Goal: Transaction & Acquisition: Purchase product/service

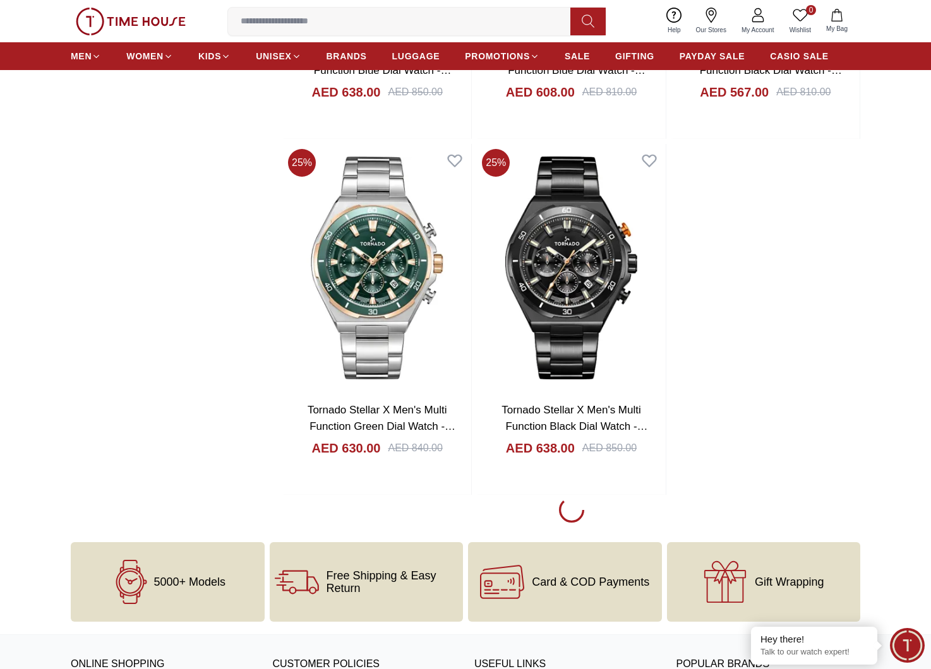
scroll to position [2904, 0]
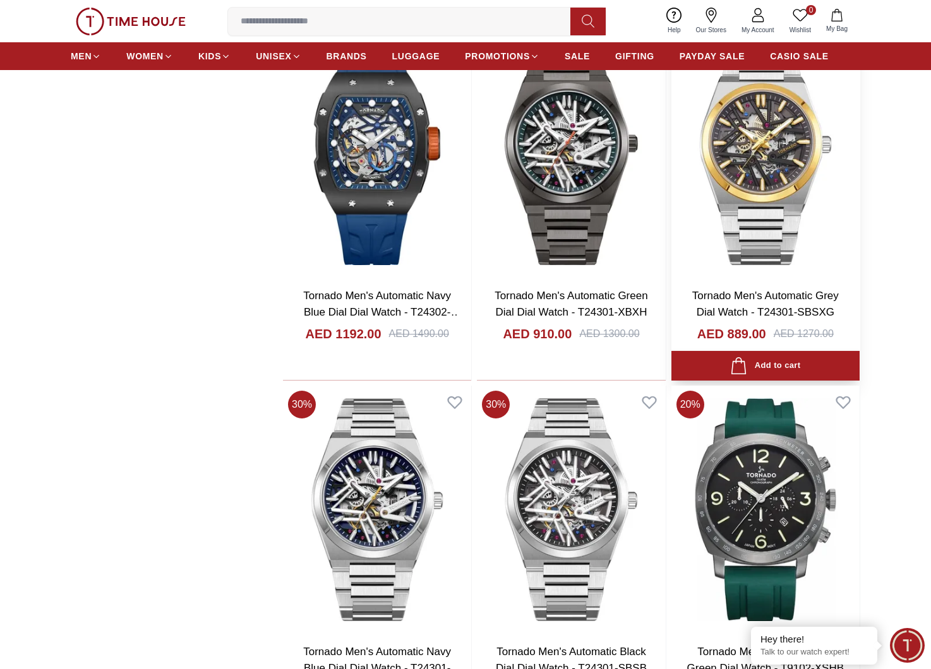
scroll to position [3978, 0]
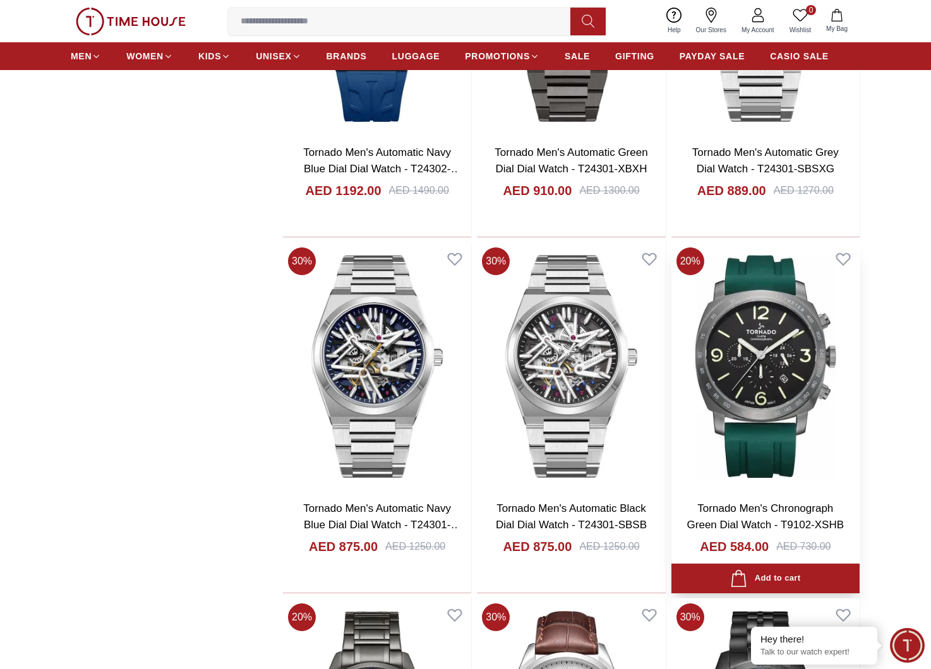
click at [807, 390] on img at bounding box center [765, 366] width 188 height 248
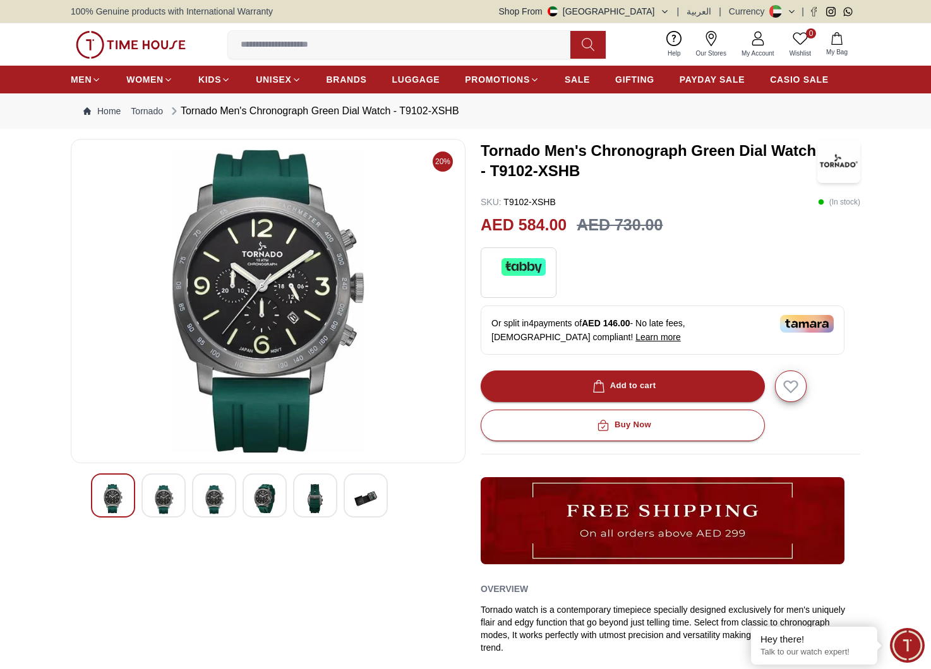
click at [200, 503] on div at bounding box center [214, 496] width 44 height 44
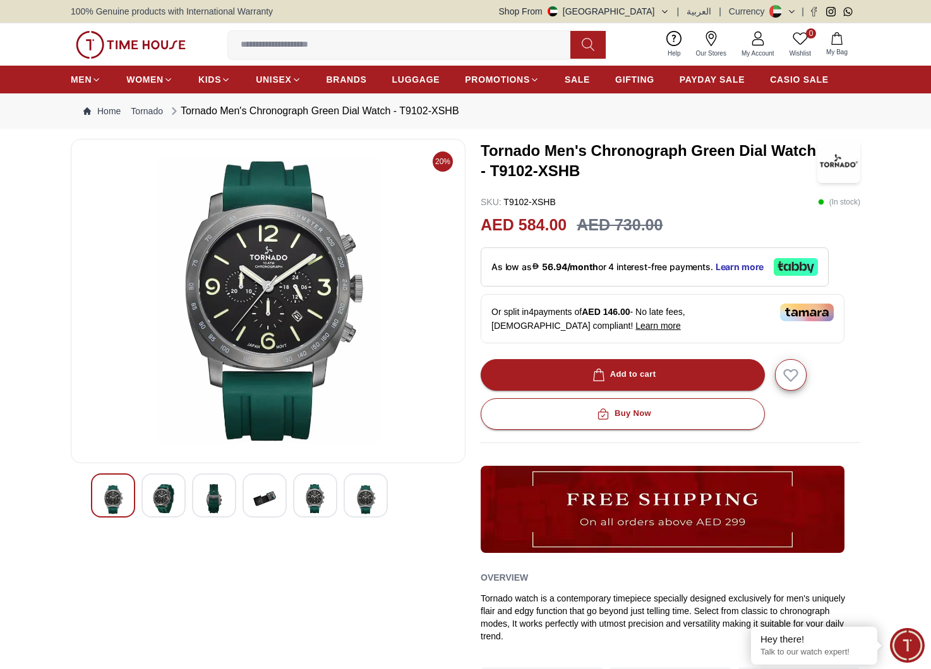
click at [177, 494] on div at bounding box center [163, 496] width 44 height 44
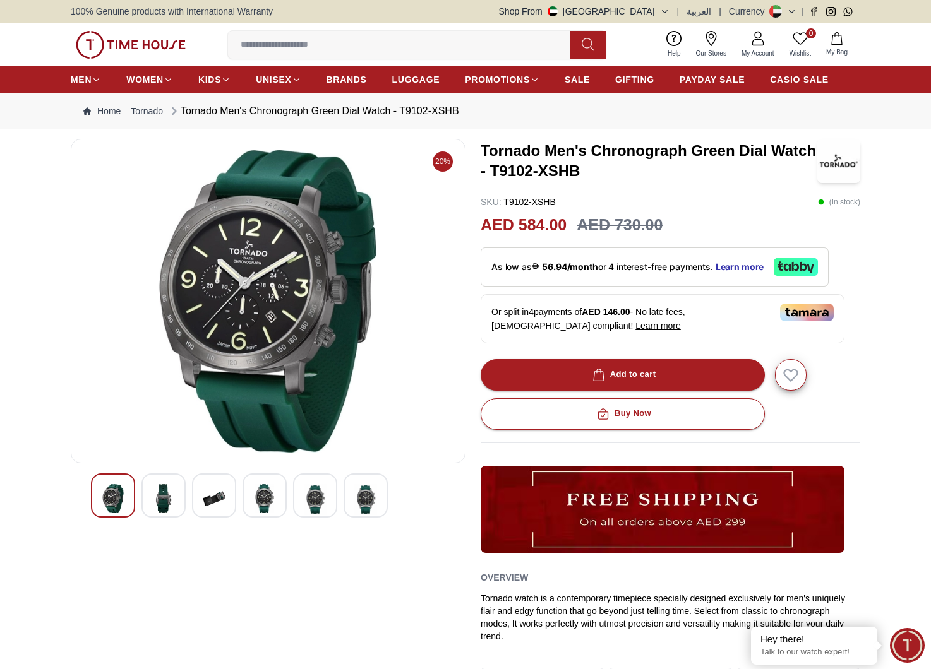
click at [205, 488] on img at bounding box center [214, 498] width 23 height 29
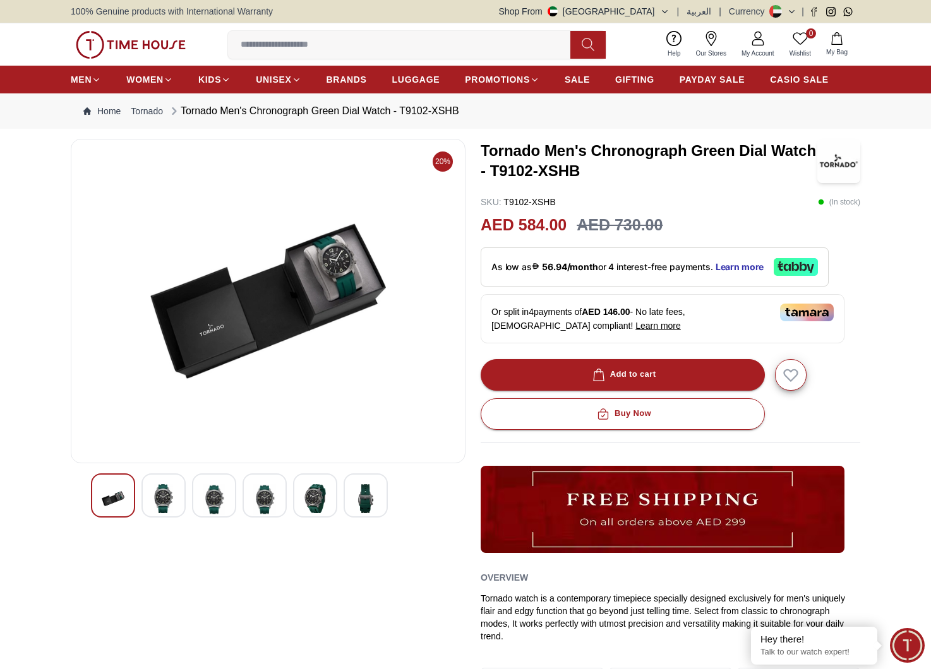
click at [230, 489] on div at bounding box center [214, 496] width 44 height 44
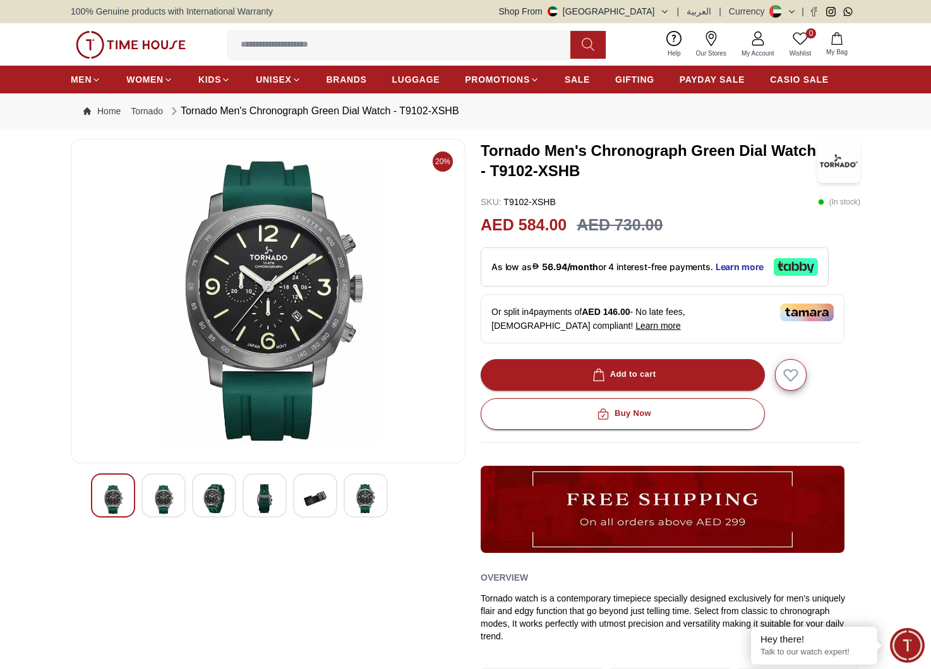
click at [214, 489] on img at bounding box center [214, 498] width 23 height 29
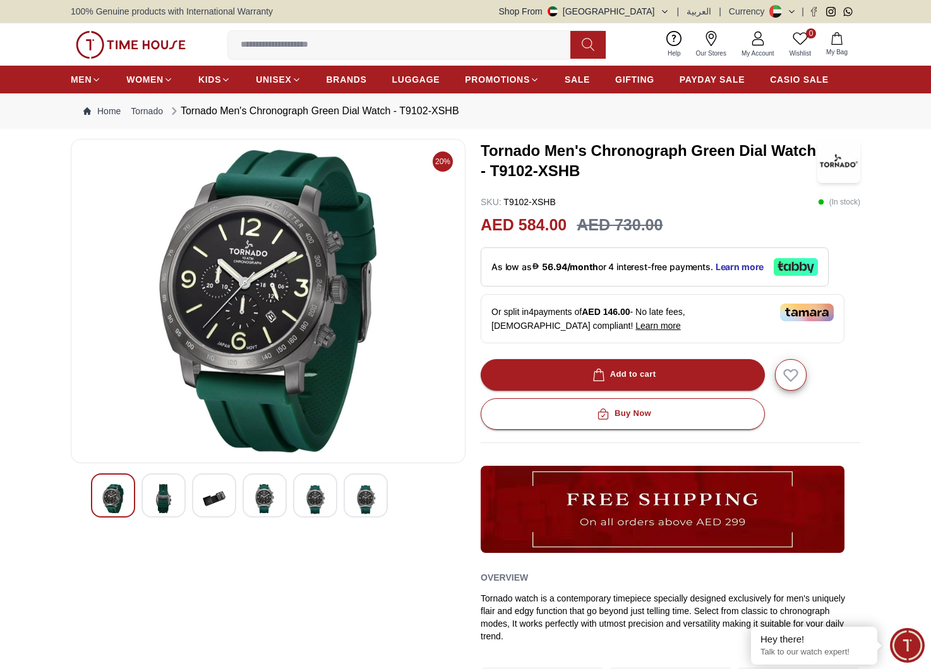
click at [220, 479] on div at bounding box center [214, 496] width 44 height 44
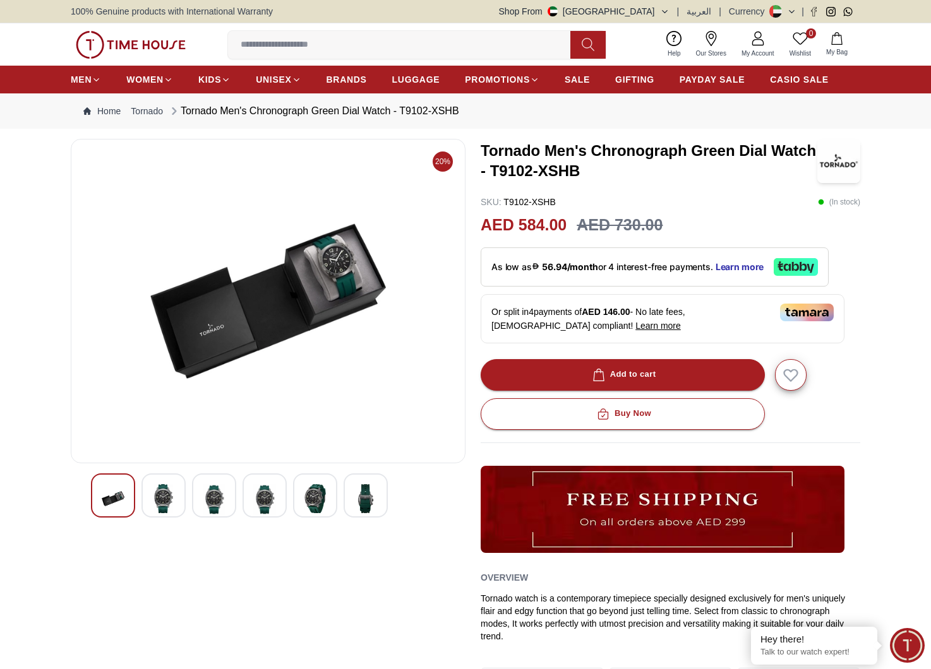
click at [240, 501] on div at bounding box center [268, 496] width 354 height 44
click at [245, 496] on div at bounding box center [264, 496] width 44 height 44
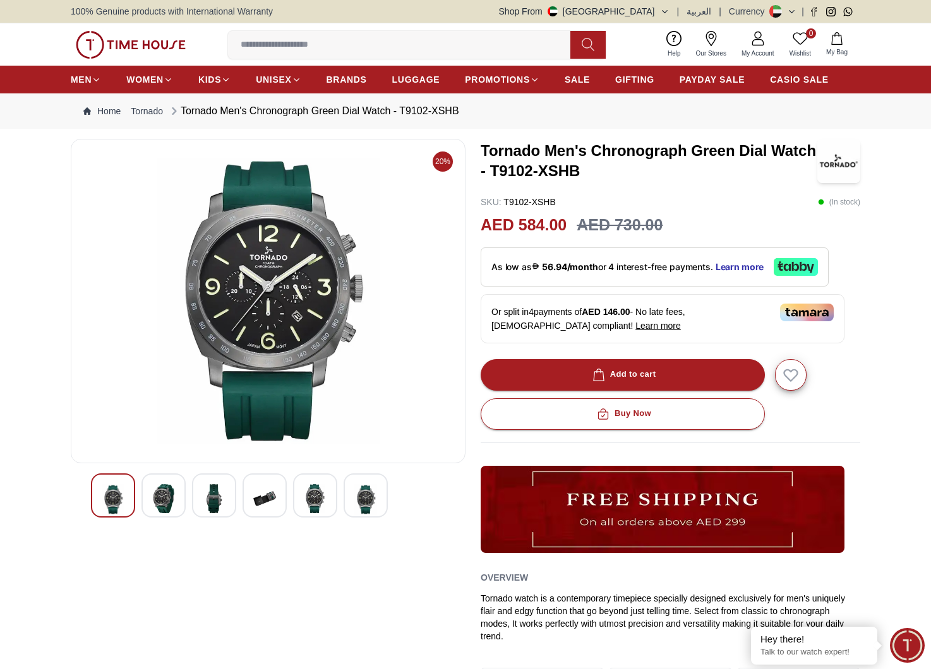
click at [290, 493] on div at bounding box center [268, 496] width 354 height 44
click at [313, 491] on img at bounding box center [315, 498] width 23 height 29
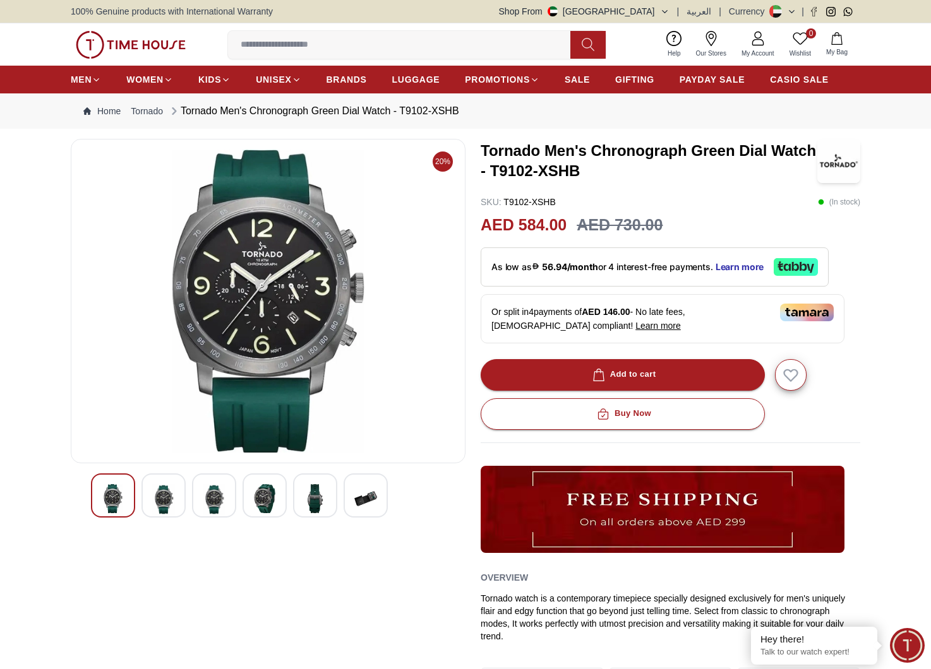
click at [355, 494] on img at bounding box center [365, 498] width 23 height 29
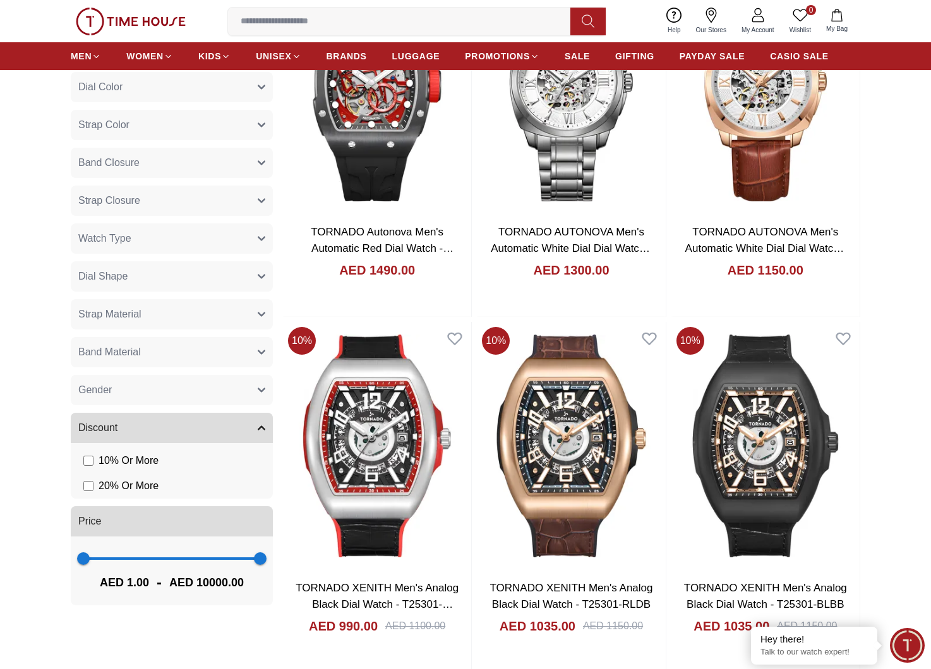
scroll to position [688, 0]
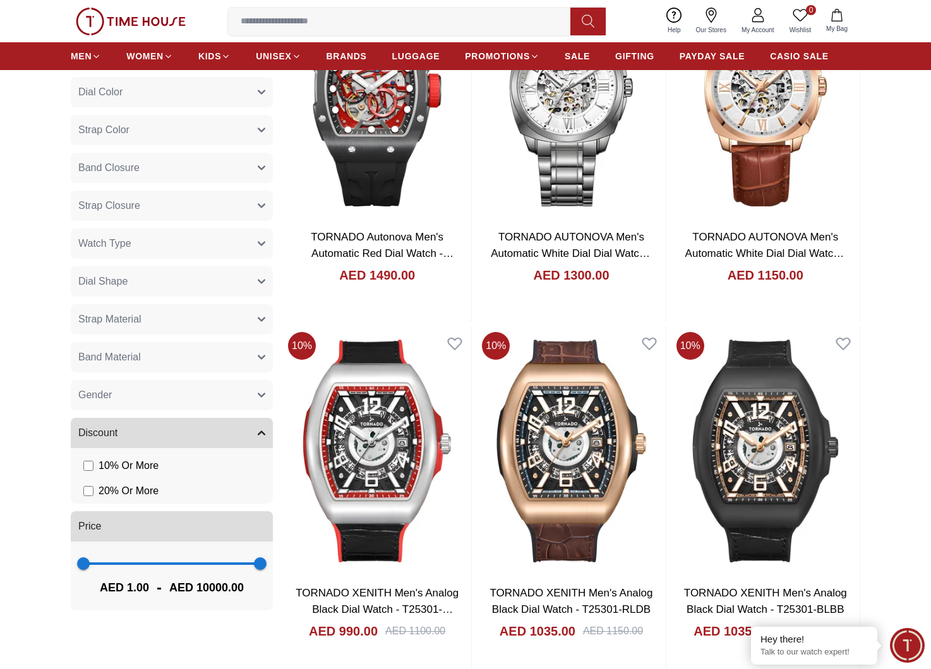
scroll to position [2930, 0]
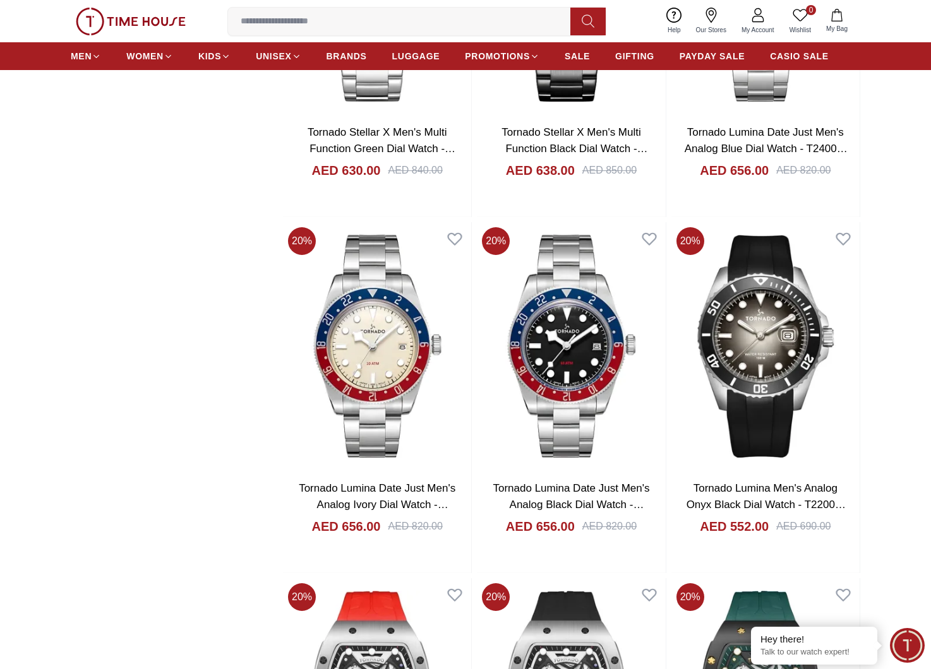
scroll to position [2904, 0]
